Goal: Information Seeking & Learning: Learn about a topic

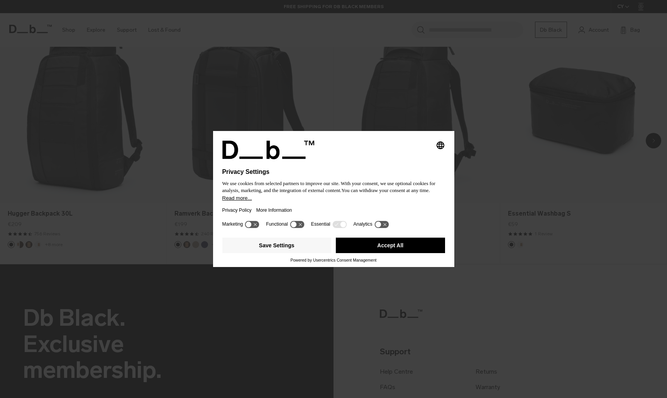
scroll to position [608, 0]
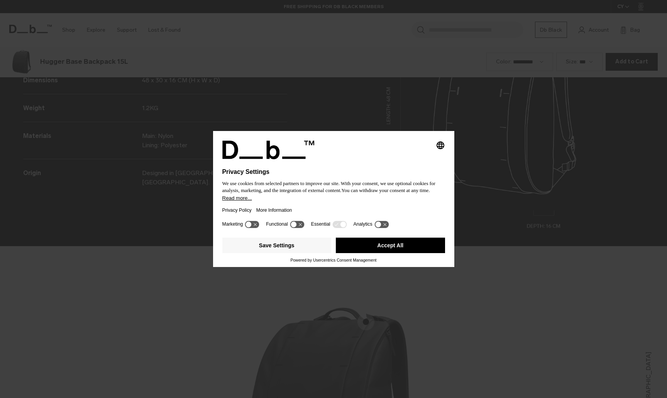
scroll to position [1193, 0]
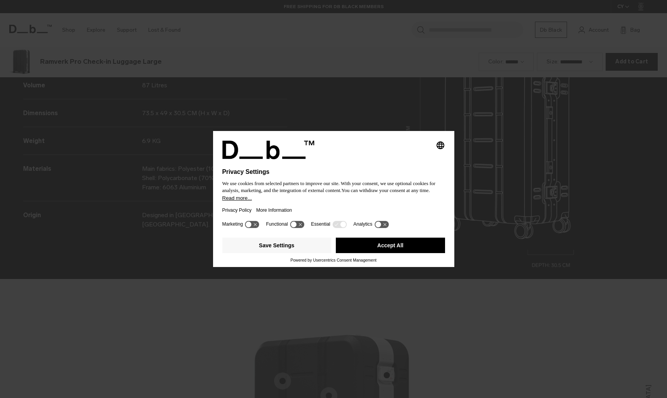
scroll to position [1193, 0]
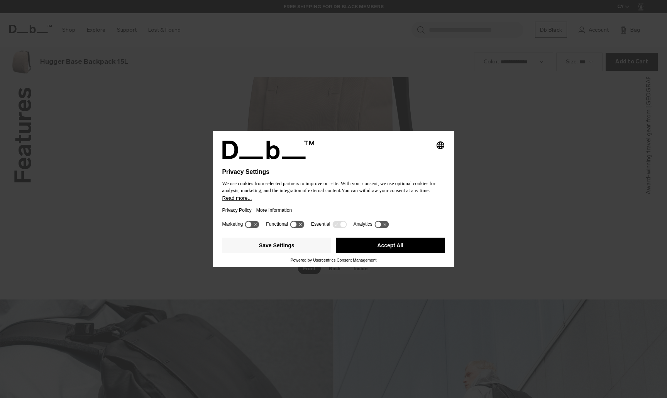
scroll to position [1193, 0]
